Goal: Task Accomplishment & Management: Manage account settings

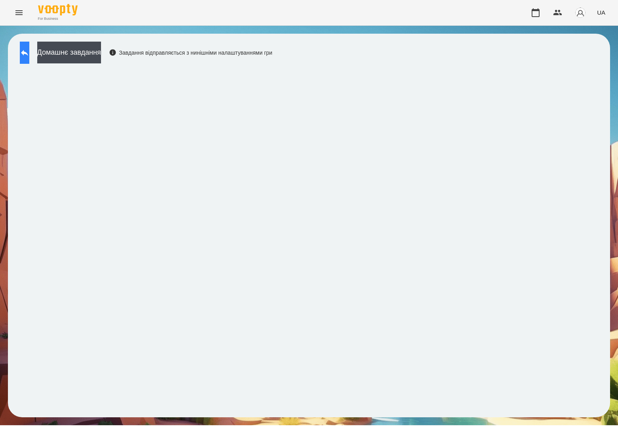
click at [29, 51] on icon at bounding box center [25, 53] width 10 height 10
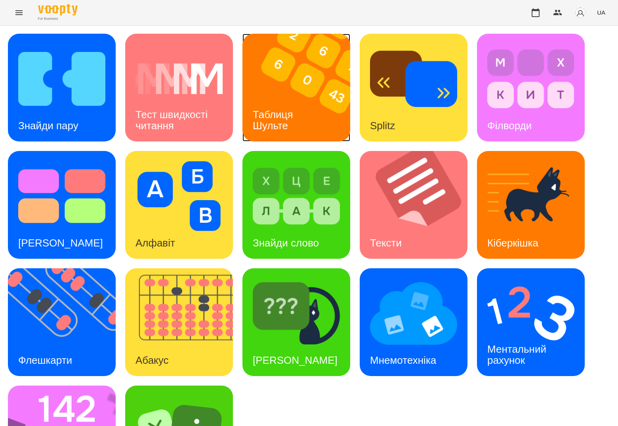
click at [291, 119] on div "Таблиця Шульте" at bounding box center [275, 120] width 64 height 42
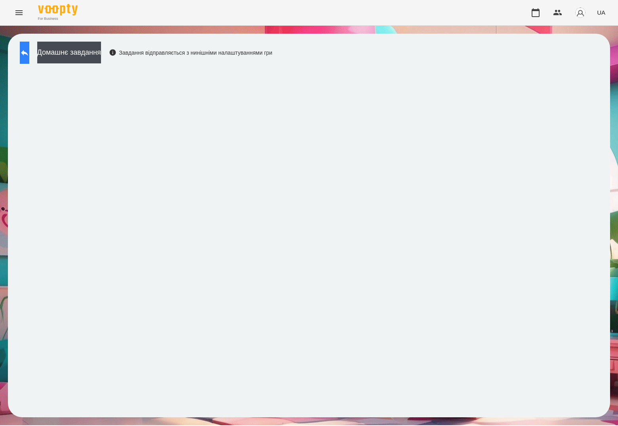
click at [29, 59] on button at bounding box center [25, 53] width 10 height 22
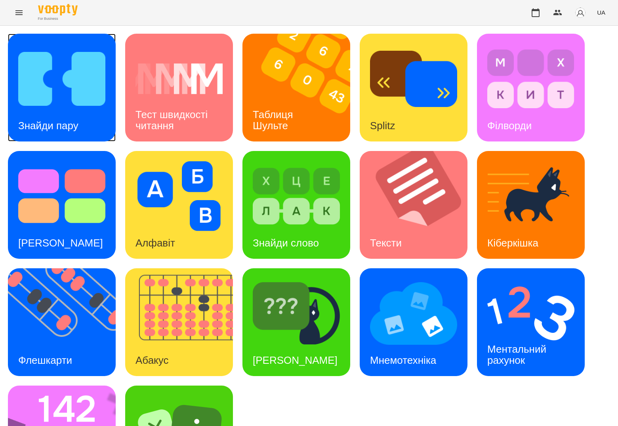
click at [21, 53] on img at bounding box center [61, 79] width 87 height 70
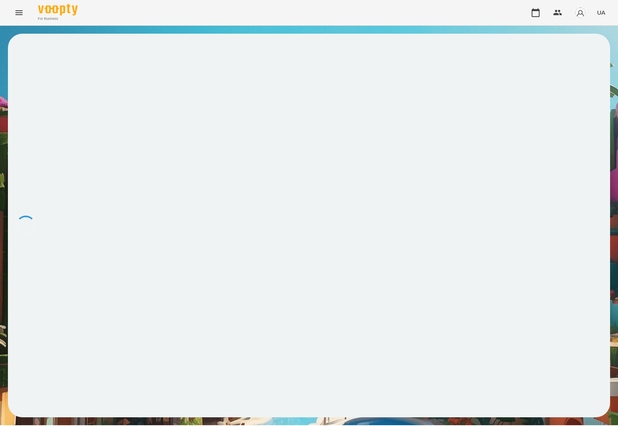
click at [23, 53] on div at bounding box center [309, 226] width 602 height 384
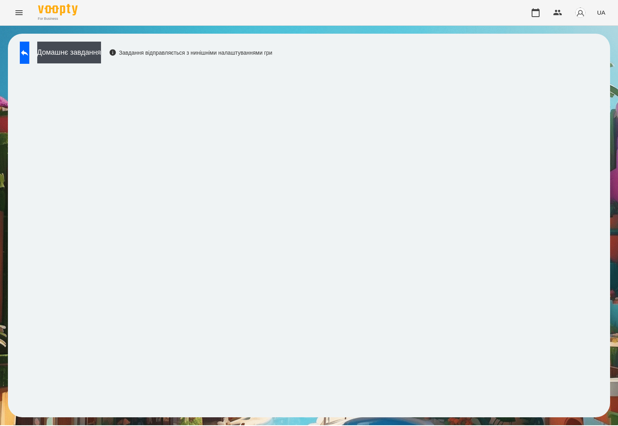
click at [25, 56] on button at bounding box center [25, 53] width 10 height 22
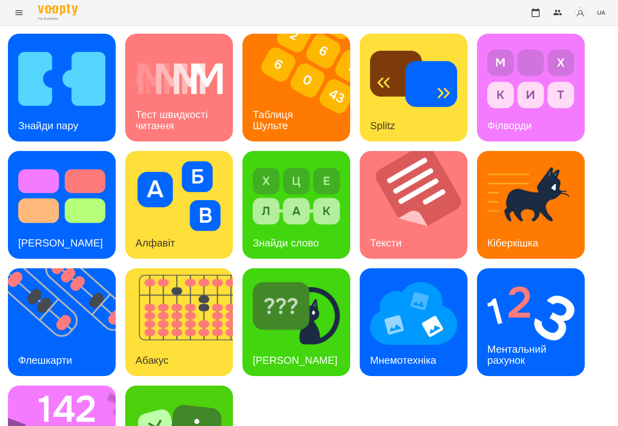
scroll to position [74, 0]
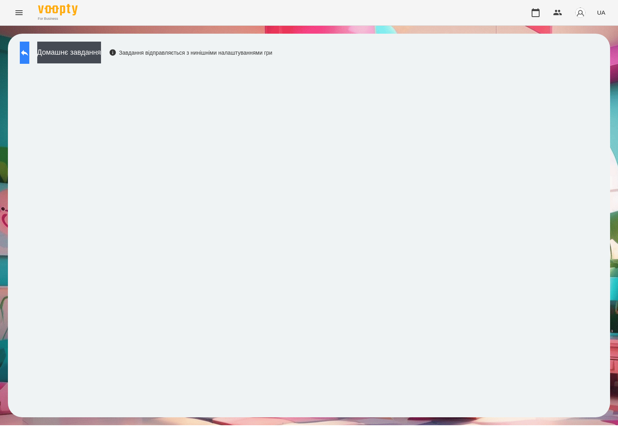
click at [29, 61] on button at bounding box center [25, 53] width 10 height 22
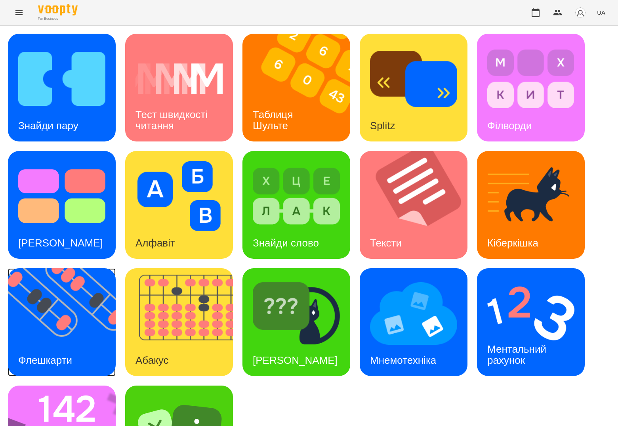
click at [82, 298] on img at bounding box center [67, 322] width 118 height 108
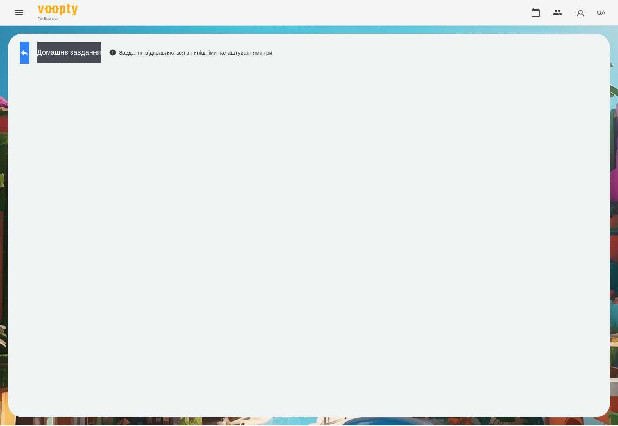
click at [24, 53] on button at bounding box center [25, 53] width 10 height 22
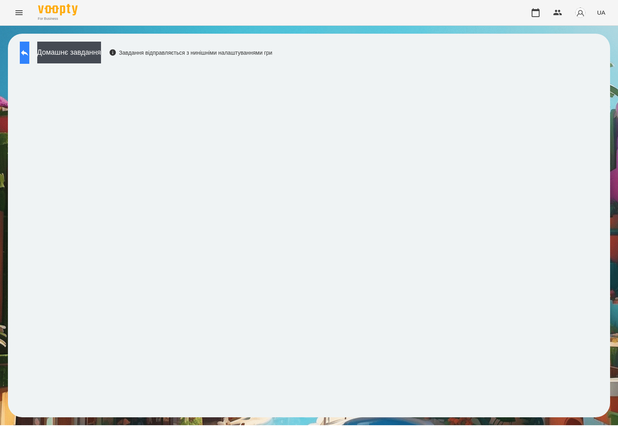
click at [24, 50] on button at bounding box center [25, 53] width 10 height 22
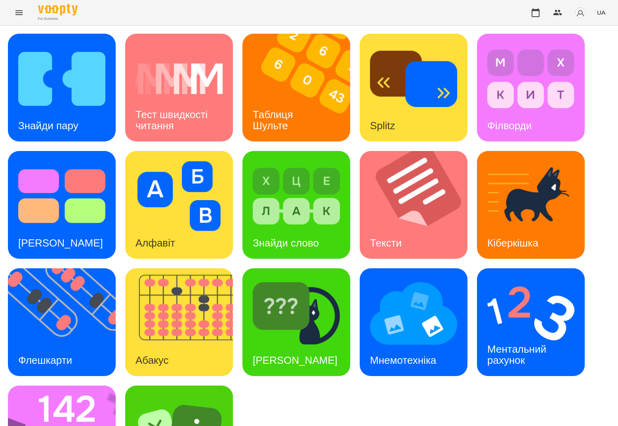
scroll to position [2, 0]
click at [533, 320] on img at bounding box center [530, 314] width 87 height 70
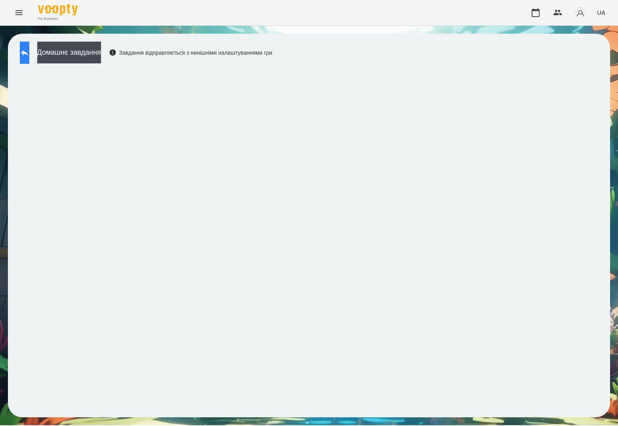
click at [29, 57] on button at bounding box center [25, 53] width 10 height 22
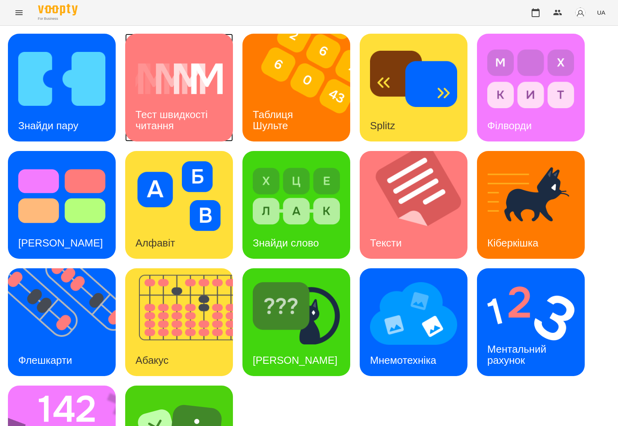
click at [187, 102] on div "Тест швидкості читання" at bounding box center [179, 120] width 108 height 42
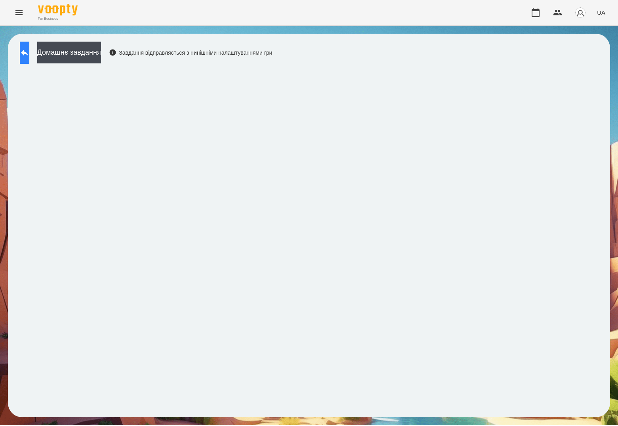
click at [29, 59] on button at bounding box center [25, 53] width 10 height 22
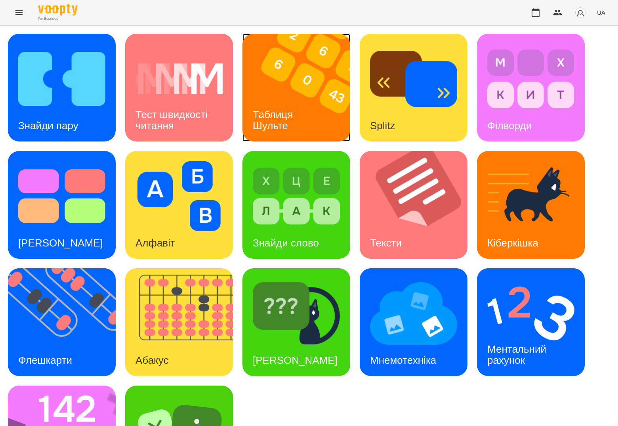
click at [291, 103] on div "Таблиця Шульте" at bounding box center [275, 120] width 64 height 42
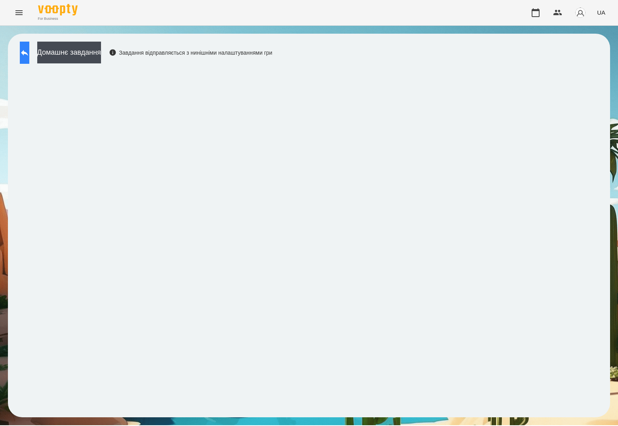
click at [29, 55] on icon at bounding box center [25, 53] width 10 height 10
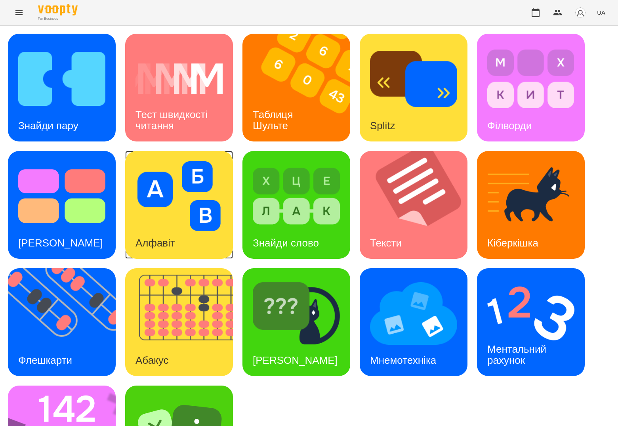
click at [162, 210] on img at bounding box center [179, 196] width 87 height 70
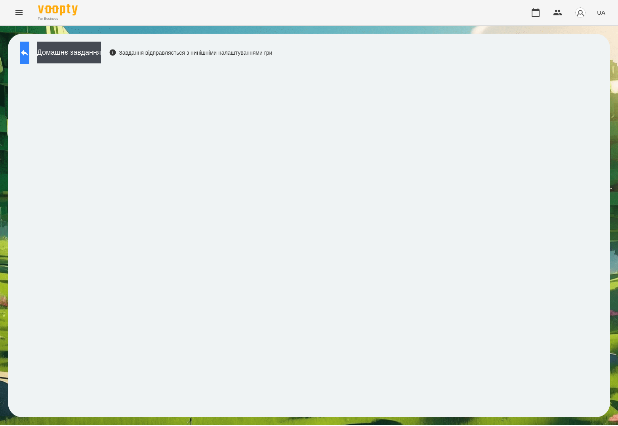
click at [29, 49] on icon at bounding box center [25, 53] width 10 height 10
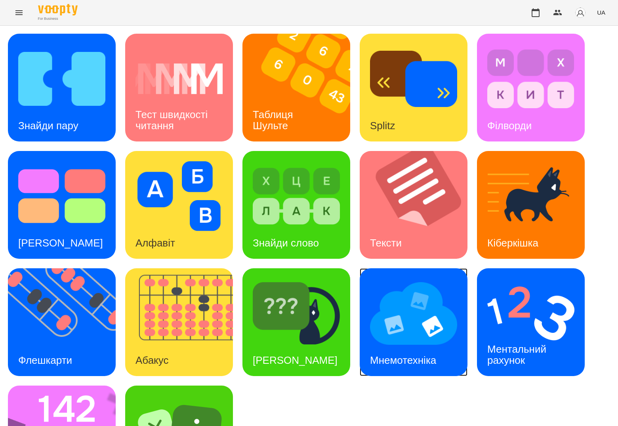
click at [405, 349] on div "Мнемотехніка" at bounding box center [403, 360] width 87 height 31
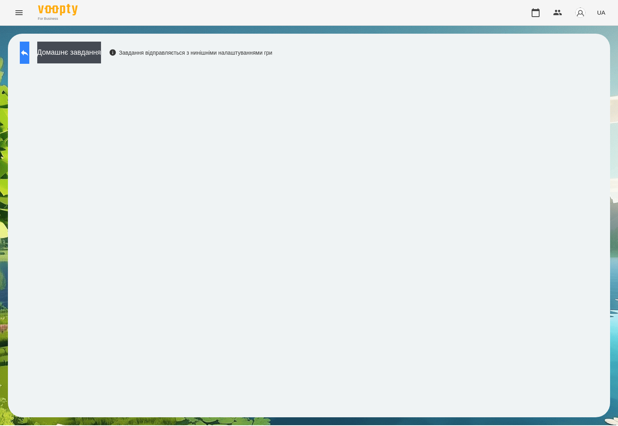
click at [29, 62] on button at bounding box center [25, 53] width 10 height 22
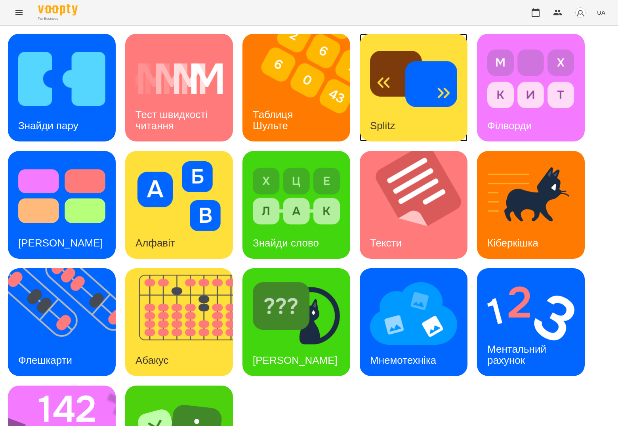
click at [417, 90] on img at bounding box center [413, 79] width 87 height 70
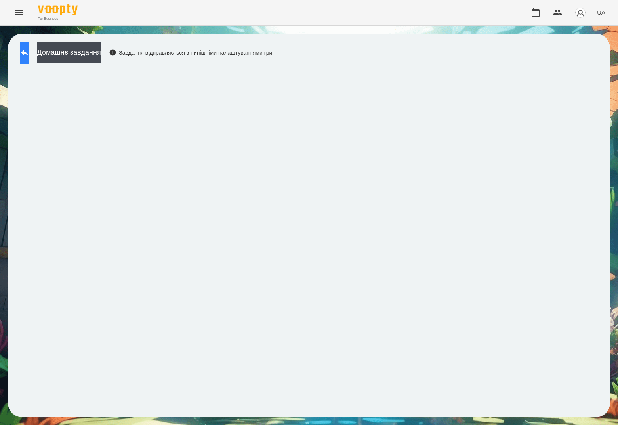
click at [29, 48] on icon at bounding box center [25, 53] width 10 height 10
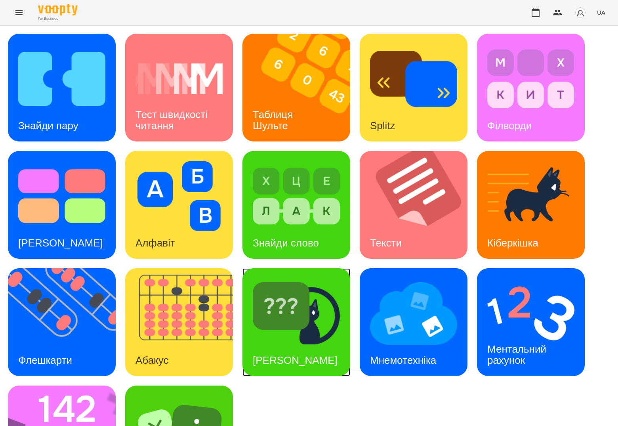
click at [296, 345] on div "[PERSON_NAME]" at bounding box center [295, 360] width 105 height 31
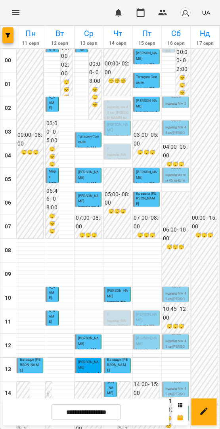
click at [143, 61] on div "Амелія Ставніча" at bounding box center [146, 56] width 21 height 11
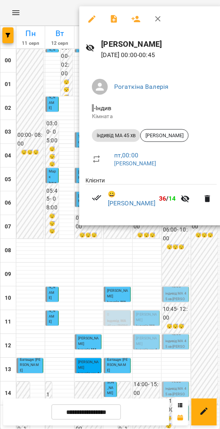
click at [201, 258] on div at bounding box center [110, 214] width 220 height 429
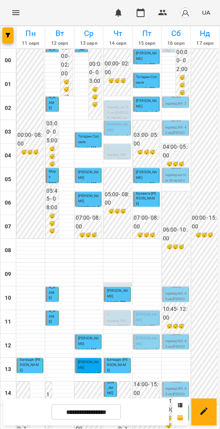
scroll to position [78, 0]
click at [140, 312] on p "Ліза Копилова" at bounding box center [146, 317] width 21 height 11
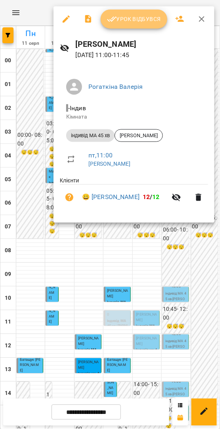
click at [149, 16] on span "Урок відбувся" at bounding box center [134, 19] width 54 height 10
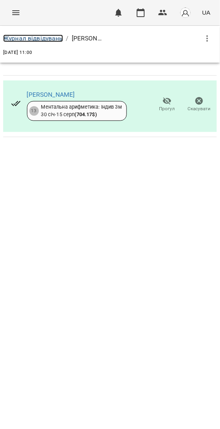
click at [46, 38] on link "Журнал відвідувань" at bounding box center [33, 38] width 60 height 8
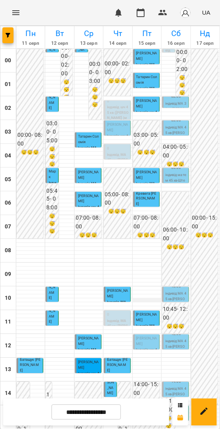
scroll to position [52, 0]
click at [143, 336] on p "[PERSON_NAME]" at bounding box center [146, 341] width 21 height 11
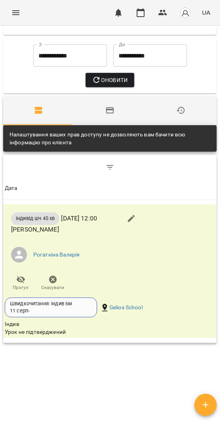
scroll to position [62, 0]
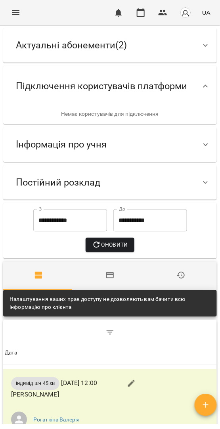
click at [77, 151] on span "Інформація про учня" at bounding box center [61, 144] width 91 height 12
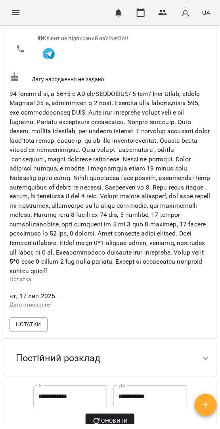
scroll to position [346, 0]
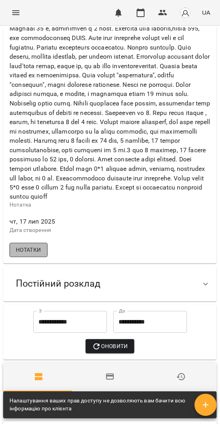
click at [35, 255] on span "Нотатки" at bounding box center [28, 250] width 25 height 10
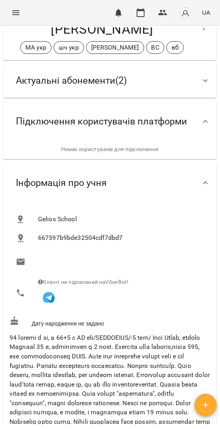
scroll to position [0, 0]
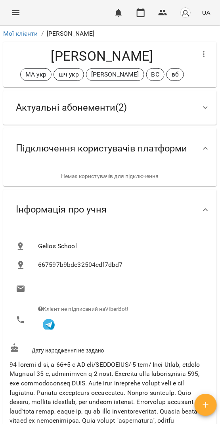
click at [38, 113] on span "Актуальні абонементи ( 2 )" at bounding box center [71, 107] width 111 height 12
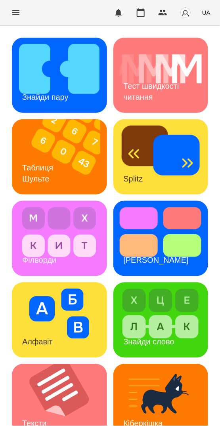
scroll to position [263, 0]
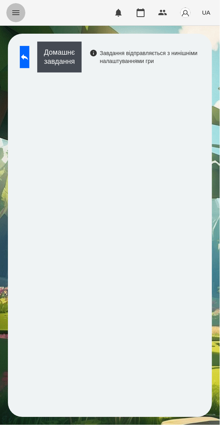
click at [18, 13] on icon "Menu" at bounding box center [16, 13] width 10 height 10
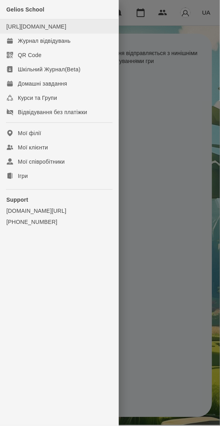
click at [41, 34] on li "[URL][DOMAIN_NAME]" at bounding box center [59, 26] width 118 height 14
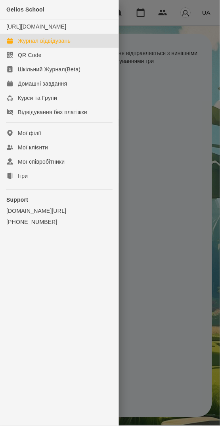
click at [44, 45] on div "Журнал відвідувань" at bounding box center [44, 41] width 53 height 8
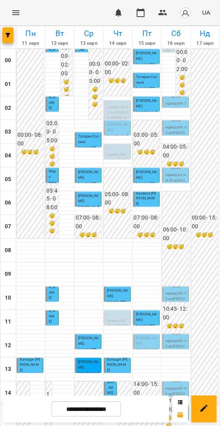
scroll to position [229, 0]
click at [143, 336] on p "[PERSON_NAME]" at bounding box center [146, 341] width 21 height 11
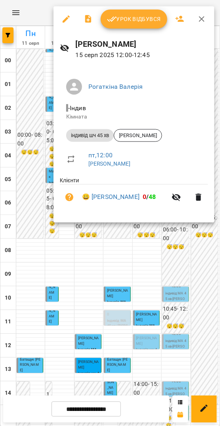
click at [140, 30] on div "Урок відбувся" at bounding box center [133, 18] width 161 height 25
click at [135, 10] on button "Урок відбувся" at bounding box center [134, 19] width 67 height 19
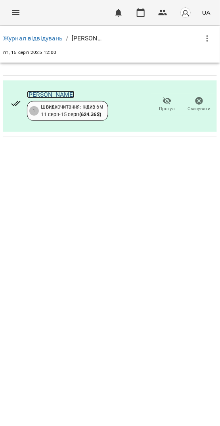
click at [45, 96] on link "[PERSON_NAME]" at bounding box center [51, 95] width 48 height 8
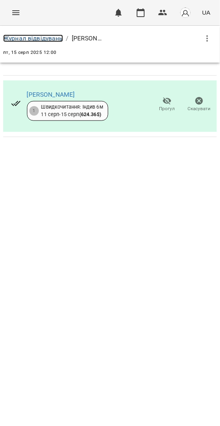
click at [58, 38] on link "Журнал відвідувань" at bounding box center [33, 38] width 60 height 8
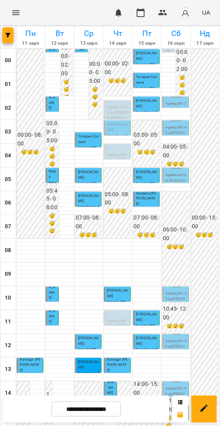
scroll to position [229, 0]
click at [81, 413] on input "**********" at bounding box center [86, 409] width 69 height 15
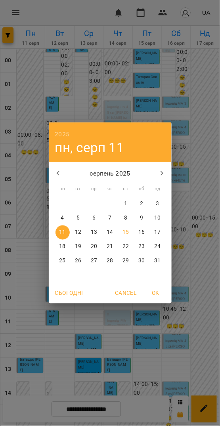
click at [67, 248] on span "18" at bounding box center [62, 247] width 14 height 8
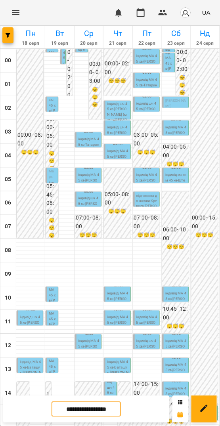
click at [84, 411] on input "**********" at bounding box center [86, 409] width 69 height 15
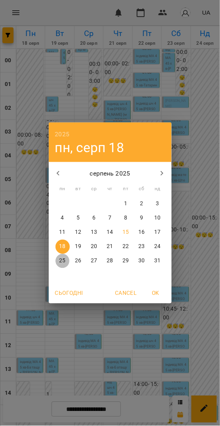
click at [61, 264] on p "25" at bounding box center [62, 261] width 6 height 8
type input "**********"
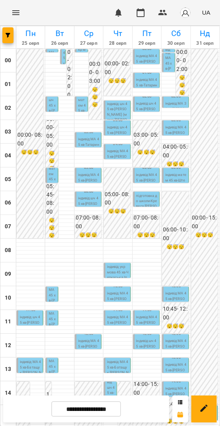
scroll to position [0, 0]
click at [117, 109] on p "індивід шч 45 хв - Нечаєв Артем (мама Доброва Надія)" at bounding box center [117, 114] width 21 height 27
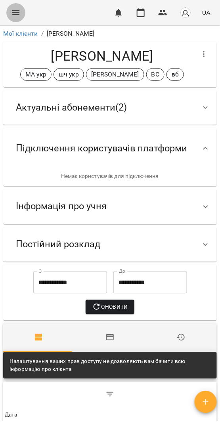
click at [17, 14] on icon "Menu" at bounding box center [16, 13] width 10 height 10
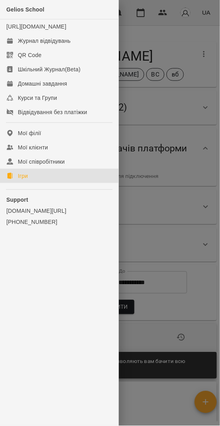
click at [49, 183] on link "Ігри" at bounding box center [59, 176] width 118 height 14
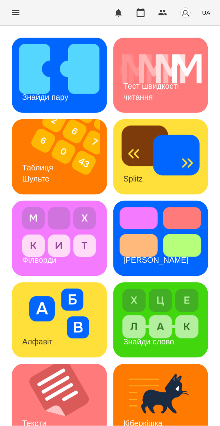
scroll to position [165, 0]
click at [72, 364] on img at bounding box center [59, 401] width 95 height 75
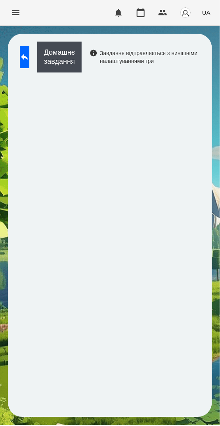
drag, startPoint x: 40, startPoint y: 57, endPoint x: 52, endPoint y: 3, distance: 55.6
click at [29, 57] on button at bounding box center [25, 57] width 10 height 22
